Goal: Information Seeking & Learning: Learn about a topic

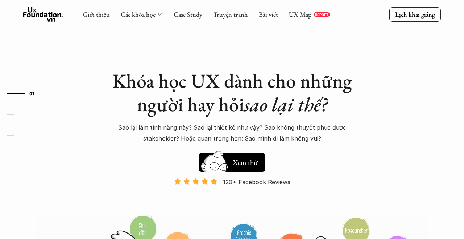
click at [193, 124] on p "Sao lại làm tính năng này? Sao lại thiết kế như vậy? Sao không thuyết phục được…" at bounding box center [232, 133] width 247 height 22
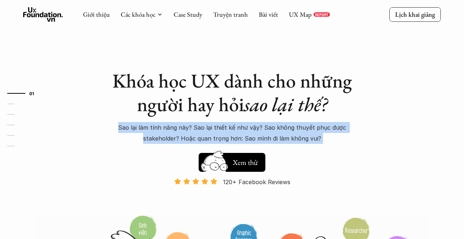
click at [193, 124] on p "Sao lại làm tính năng này? Sao lại thiết kế như vậy? Sao không thuyết phục được…" at bounding box center [232, 133] width 247 height 22
click at [220, 128] on p "Sao lại làm tính năng này? Sao lại thiết kế như vậy? Sao không thuyết phục được…" at bounding box center [232, 133] width 247 height 22
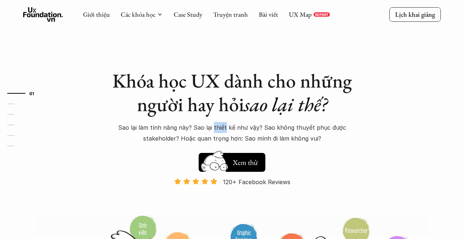
click at [220, 128] on p "Sao lại làm tính năng này? Sao lại thiết kế như vậy? Sao không thuyết phục được…" at bounding box center [232, 133] width 247 height 22
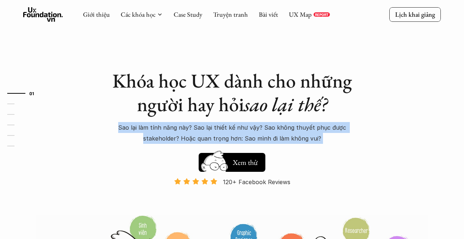
click at [220, 128] on p "Sao lại làm tính năng này? Sao lại thiết kế như vậy? Sao không thuyết phục được…" at bounding box center [232, 133] width 247 height 22
click at [263, 128] on p "Sao lại làm tính năng này? Sao lại thiết kế như vậy? Sao không thuyết phục được…" at bounding box center [232, 133] width 247 height 22
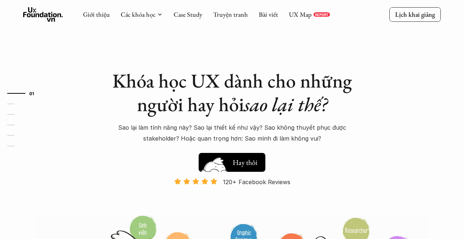
click at [245, 167] on h5 "Hay thôi" at bounding box center [245, 162] width 25 height 10
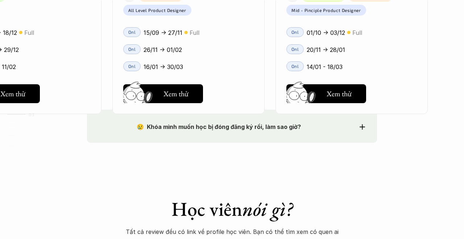
scroll to position [1188, 0]
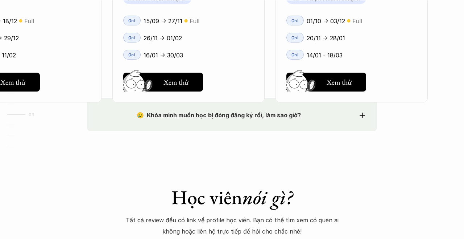
click at [359, 115] on div "😢 Khóa mình muốn học bị đóng đăng ký rồi, làm sao giờ?" at bounding box center [232, 115] width 266 height 11
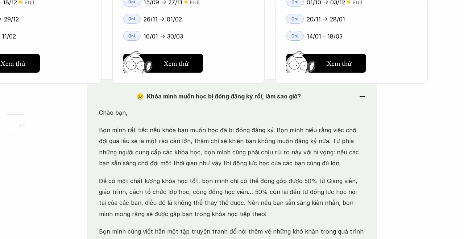
scroll to position [1238, 0]
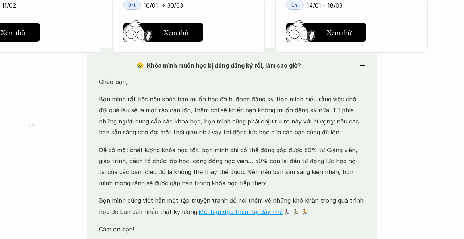
click at [206, 123] on p "Bọn mình rất tiếc nếu khóa bạn muốn học đã bị đóng đăng ký. Bọn mình hiểu rằng …" at bounding box center [232, 116] width 266 height 44
click at [206, 123] on div "😢 Khóa mình muốn học bị đóng đăng ký rồi, làm sao giờ? Chào bạn, Bọn mình rất t…" at bounding box center [232, 150] width 290 height 204
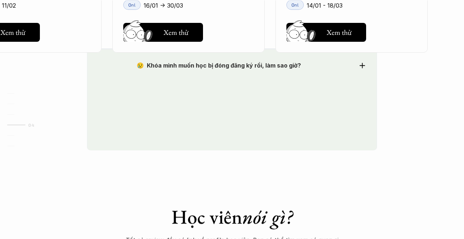
click at [206, 123] on div "😢 Khóa mình muốn học bị đóng đăng ký rồi, làm sao giờ? Chào bạn, Bọn mình rất t…" at bounding box center [232, 99] width 290 height 102
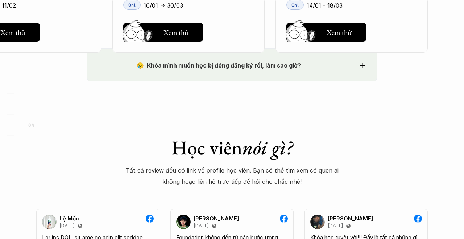
click at [314, 71] on div "😢 Khóa mình muốn học bị đóng đăng ký rồi, làm sao giờ? Chào bạn, Bọn mình rất t…" at bounding box center [232, 64] width 290 height 33
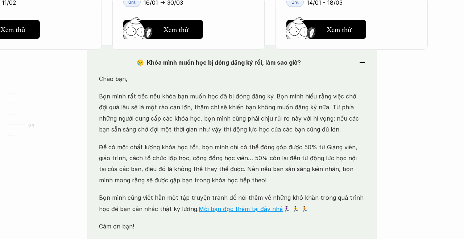
scroll to position [1246, 0]
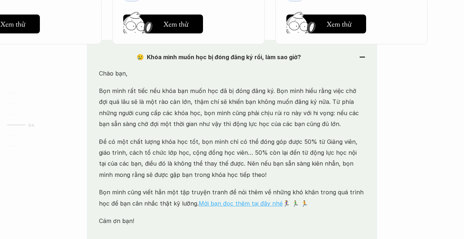
click at [227, 204] on link "Mời bạn đọc thêm tại đây nhé" at bounding box center [241, 202] width 84 height 7
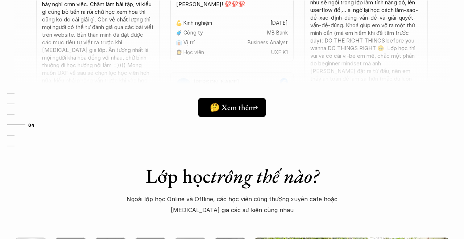
scroll to position [2069, 0]
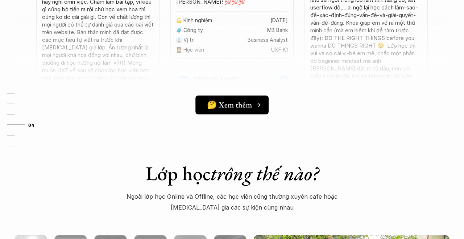
click at [230, 111] on link "🤔 Xem thêm" at bounding box center [231, 104] width 73 height 19
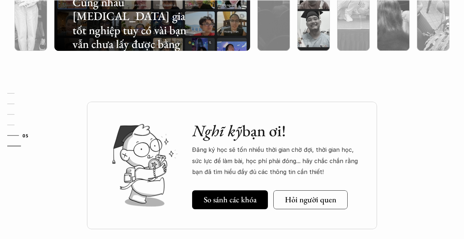
scroll to position [2465, 0]
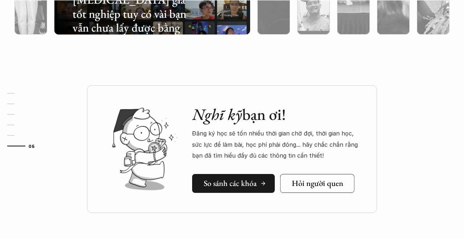
click at [213, 179] on h5 "So sánh các khóa" at bounding box center [230, 182] width 53 height 9
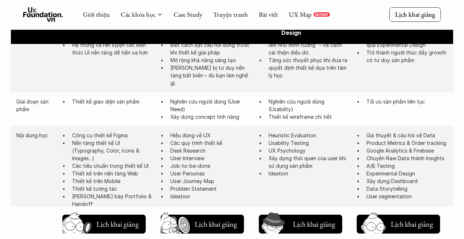
scroll to position [364, 0]
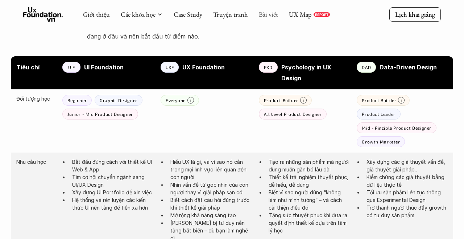
click at [268, 16] on link "Bài viết" at bounding box center [268, 14] width 19 height 8
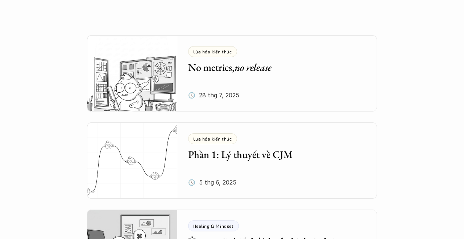
scroll to position [241, 0]
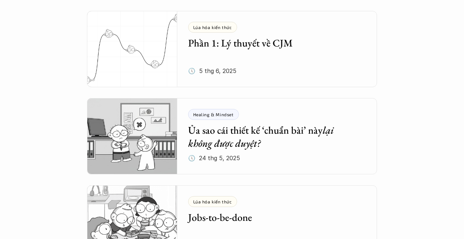
click at [251, 52] on div "Lúa hóa kiến thức Phần 1: Lý thuyết về CJM 🕔 [DATE]" at bounding box center [282, 49] width 189 height 76
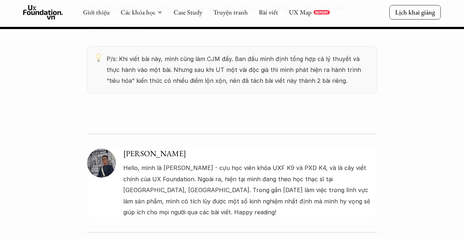
scroll to position [5950, 0]
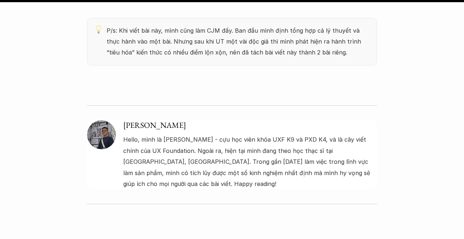
click at [333, 134] on p "Hello, mình là [PERSON_NAME] - cựu học viên khóa UXF K9 và PXD K4, và là cây vi…" at bounding box center [250, 161] width 254 height 55
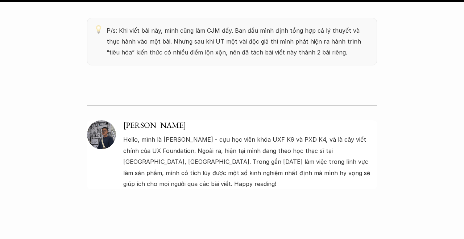
click at [333, 134] on p "Hello, mình là [PERSON_NAME] - cựu học viên khóa UXF K9 và PXD K4, và là cây vi…" at bounding box center [250, 161] width 254 height 55
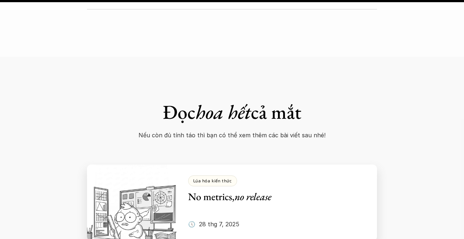
scroll to position [6477, 0]
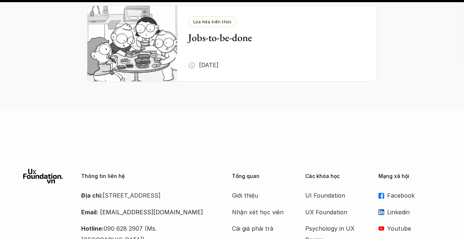
click at [395, 206] on p "Linkedin" at bounding box center [414, 211] width 54 height 11
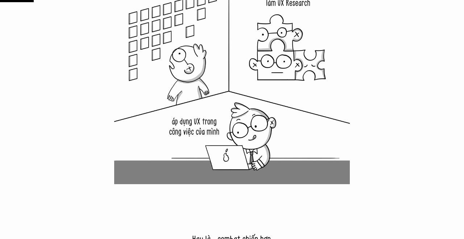
scroll to position [681, 0]
